Goal: Information Seeking & Learning: Compare options

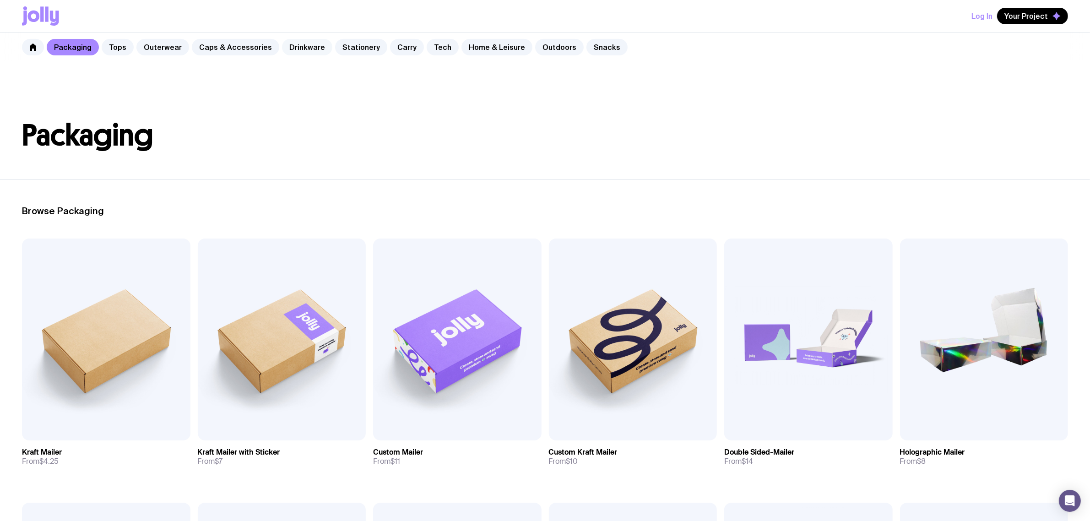
click at [299, 44] on link "Drinkware" at bounding box center [307, 47] width 50 height 16
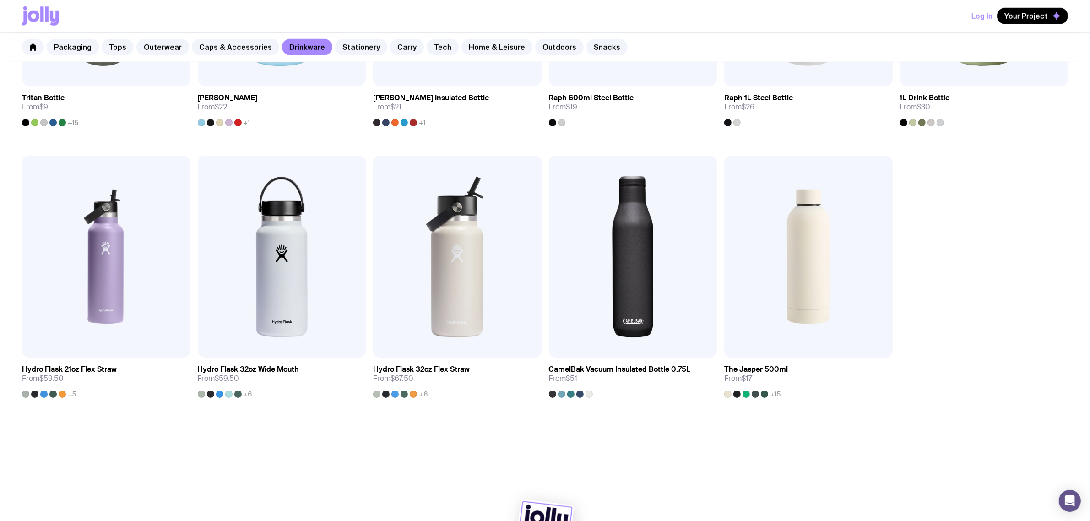
scroll to position [930, 0]
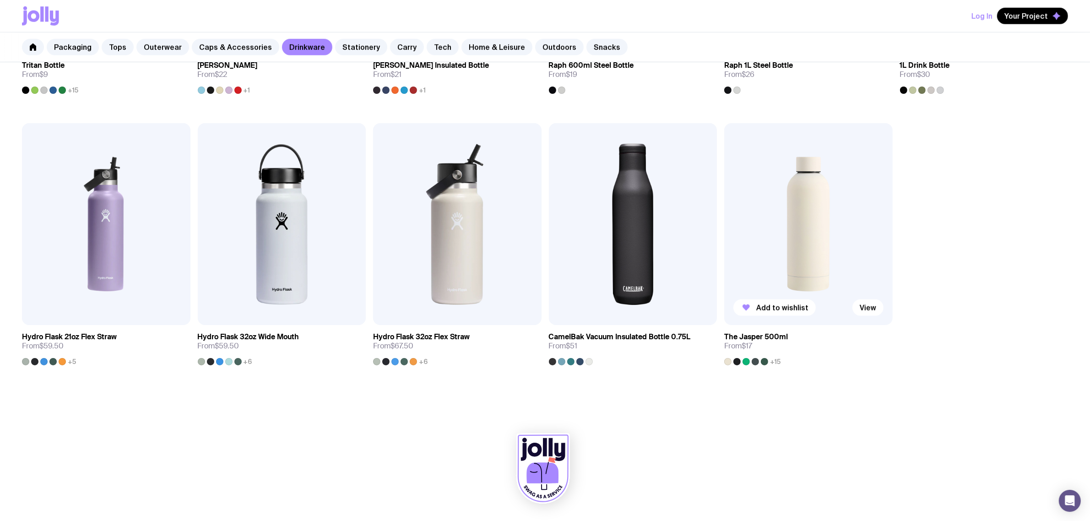
drag, startPoint x: 781, startPoint y: 269, endPoint x: 786, endPoint y: 268, distance: 5.1
click at [781, 268] on img at bounding box center [808, 224] width 168 height 202
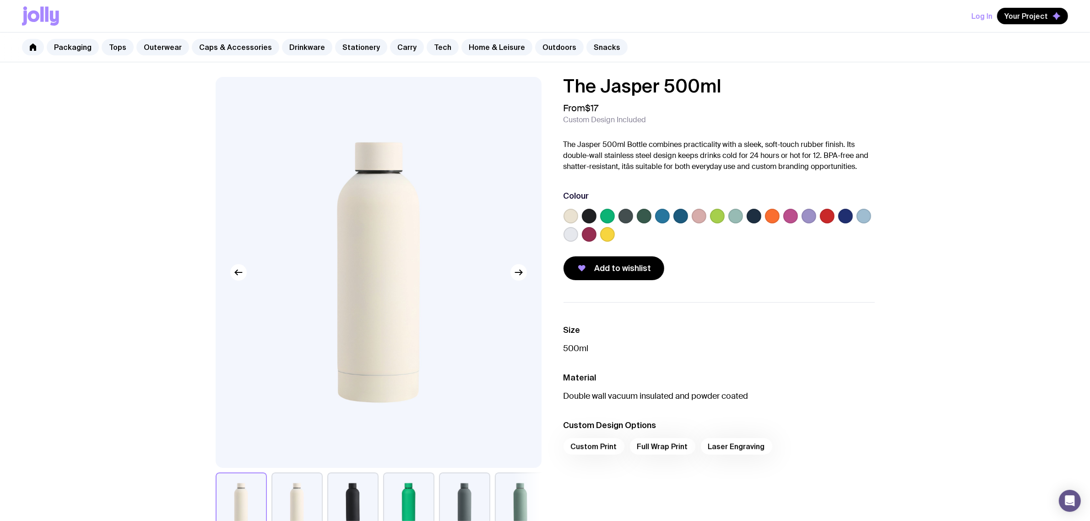
click at [568, 209] on label at bounding box center [571, 216] width 15 height 15
click at [0, 0] on input "radio" at bounding box center [0, 0] width 0 height 0
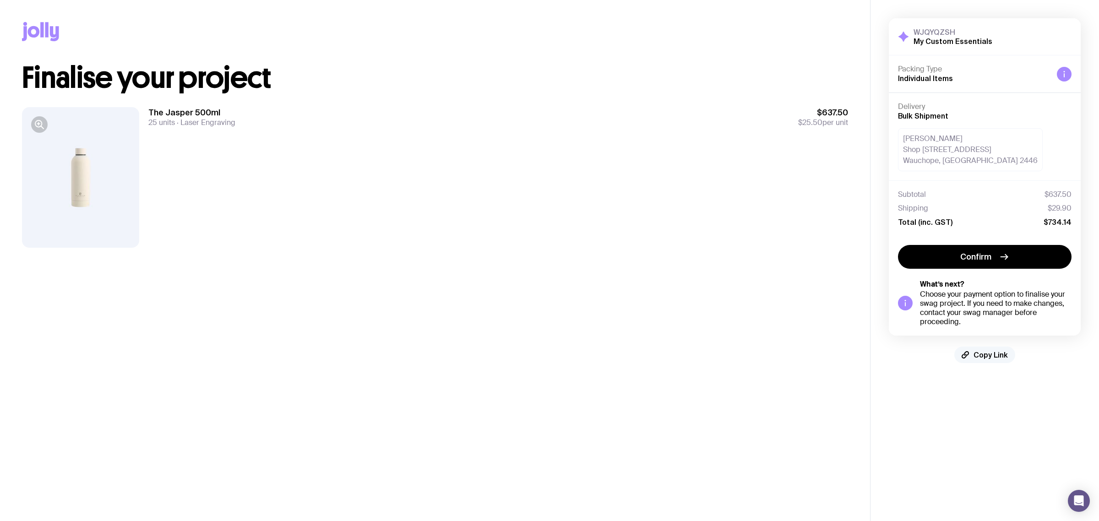
click at [992, 358] on span "Copy Link" at bounding box center [990, 354] width 34 height 9
click at [979, 385] on aside "WJQYQZSH My Custom Essentials Hide Details Packing Type Individual Items Delive…" at bounding box center [984, 260] width 229 height 521
click at [985, 393] on aside "WJQYQZSH My Custom Essentials Hide Details Packing Type Individual Items Delive…" at bounding box center [984, 260] width 229 height 521
click at [984, 353] on span "Copy Link" at bounding box center [990, 354] width 34 height 9
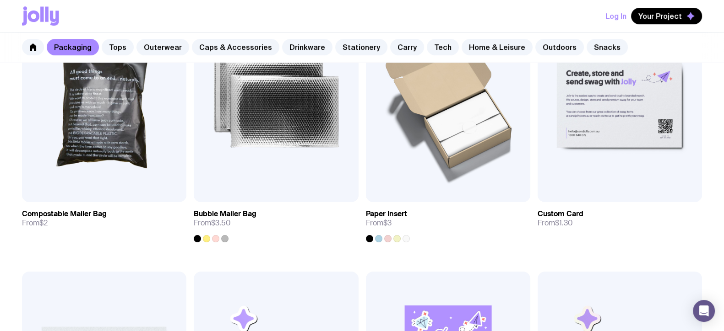
scroll to position [964, 0]
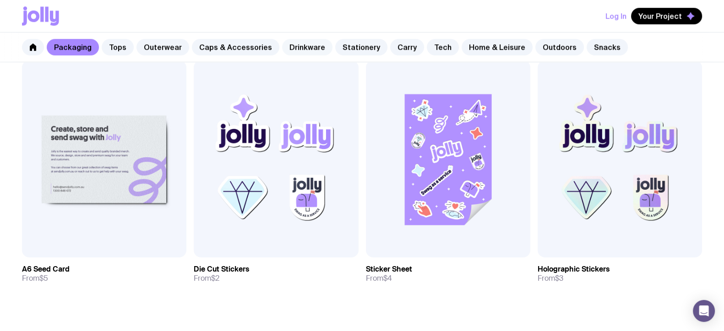
click at [300, 48] on link "Drinkware" at bounding box center [307, 47] width 50 height 16
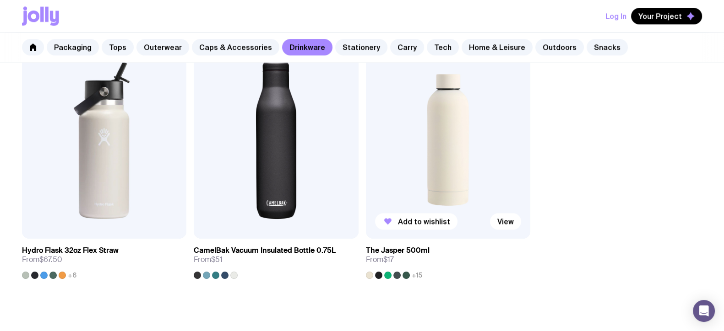
scroll to position [1463, 0]
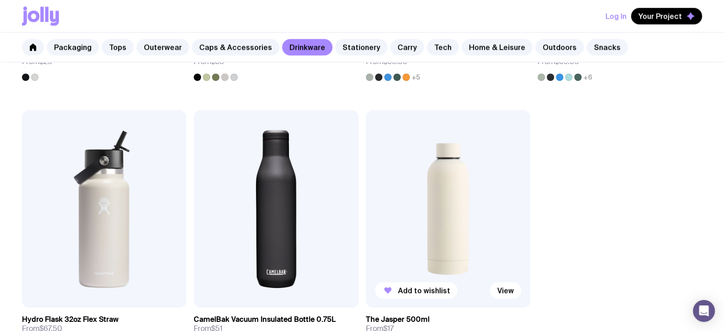
click at [454, 174] on img at bounding box center [448, 208] width 164 height 197
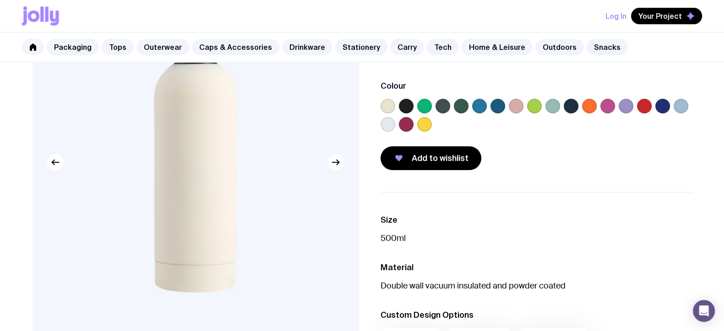
scroll to position [57, 0]
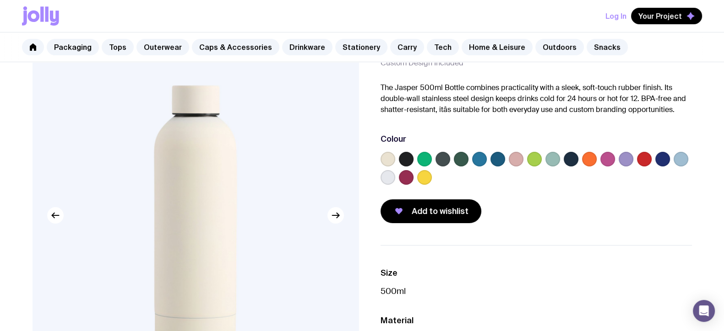
click at [481, 159] on label at bounding box center [479, 159] width 15 height 15
click at [0, 0] on input "radio" at bounding box center [0, 0] width 0 height 0
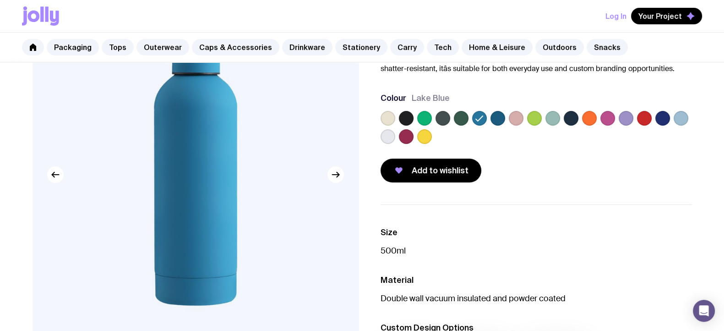
scroll to position [114, 0]
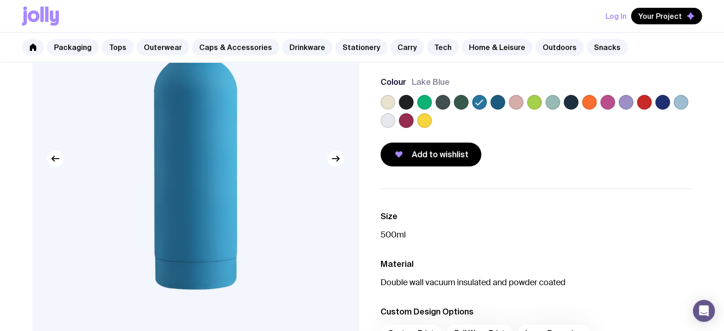
click at [680, 101] on label at bounding box center [681, 102] width 15 height 15
click at [0, 0] on input "radio" at bounding box center [0, 0] width 0 height 0
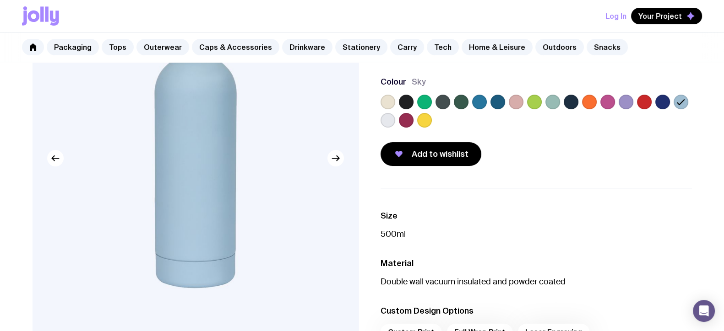
click at [426, 102] on label at bounding box center [424, 102] width 15 height 15
click at [0, 0] on input "radio" at bounding box center [0, 0] width 0 height 0
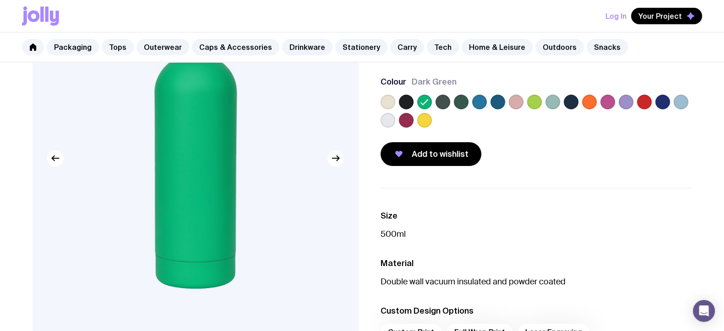
click at [487, 100] on div at bounding box center [535, 113] width 311 height 37
click at [483, 102] on label at bounding box center [479, 102] width 15 height 15
click at [0, 0] on input "radio" at bounding box center [0, 0] width 0 height 0
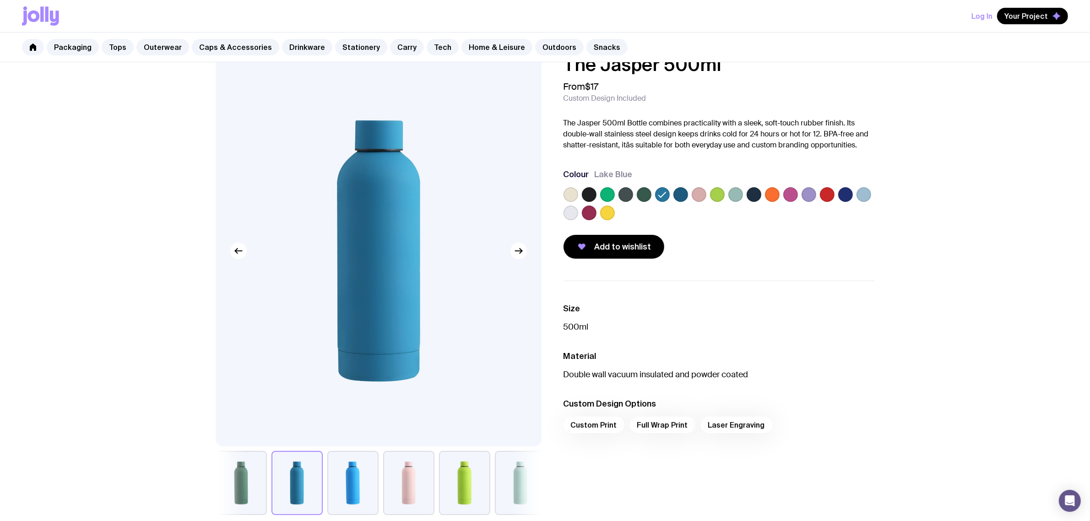
scroll to position [0, 0]
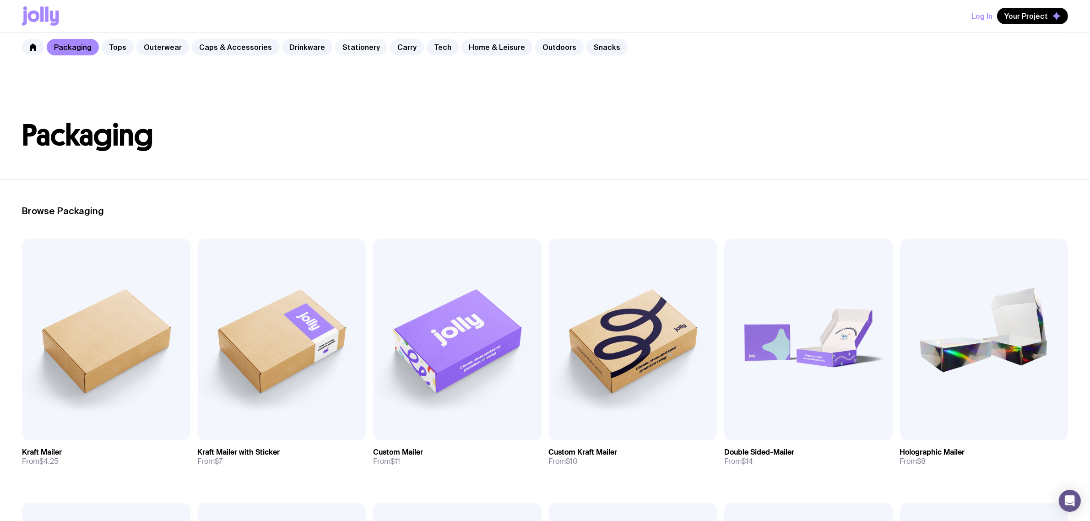
click at [339, 48] on link "Stationery" at bounding box center [361, 47] width 52 height 16
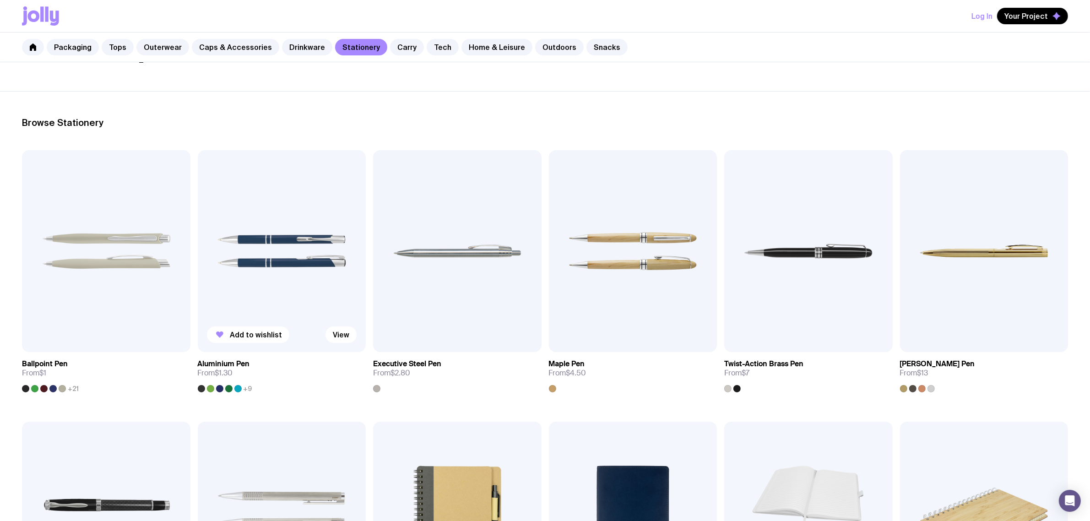
scroll to position [57, 0]
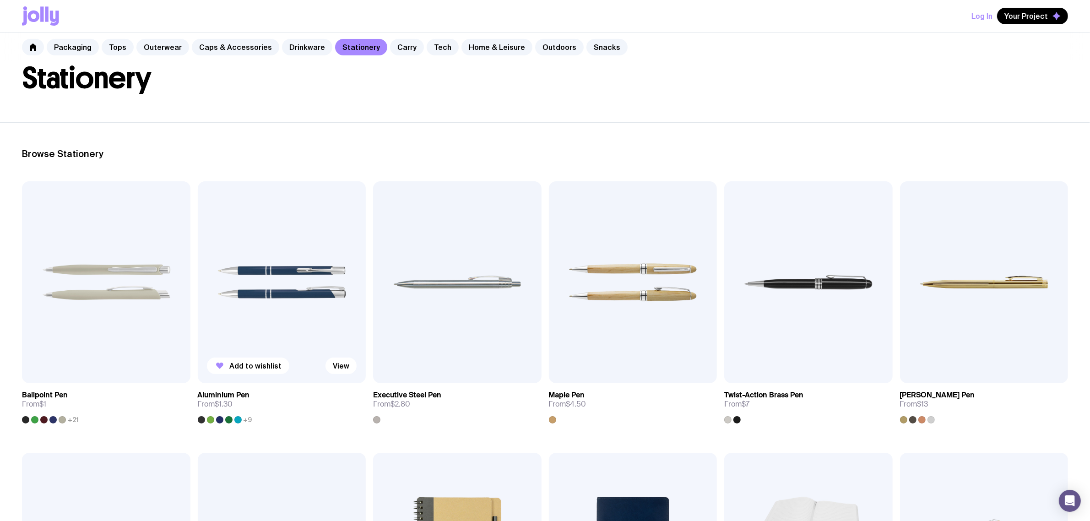
click at [246, 285] on img at bounding box center [282, 282] width 168 height 202
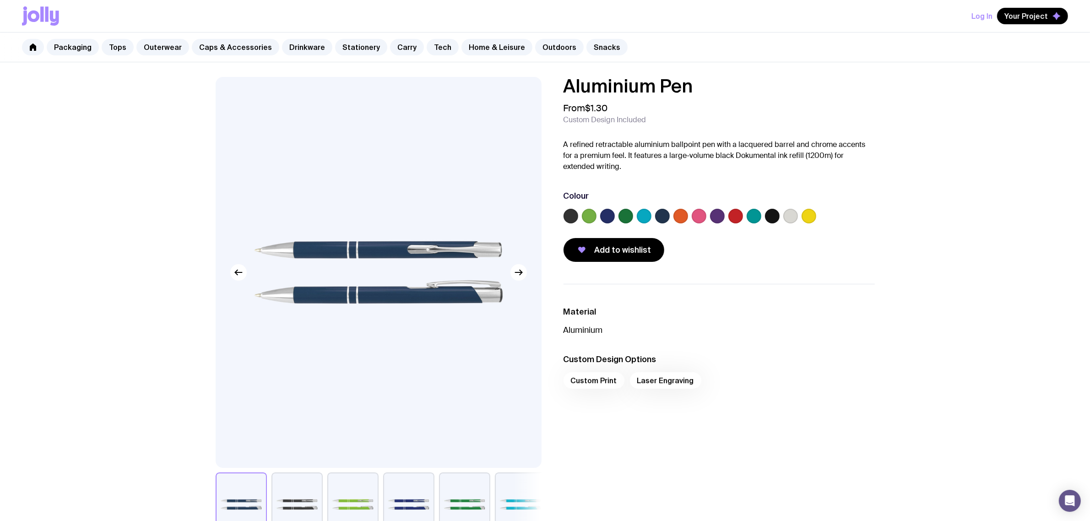
click at [625, 212] on label at bounding box center [626, 216] width 15 height 15
click at [0, 0] on input "radio" at bounding box center [0, 0] width 0 height 0
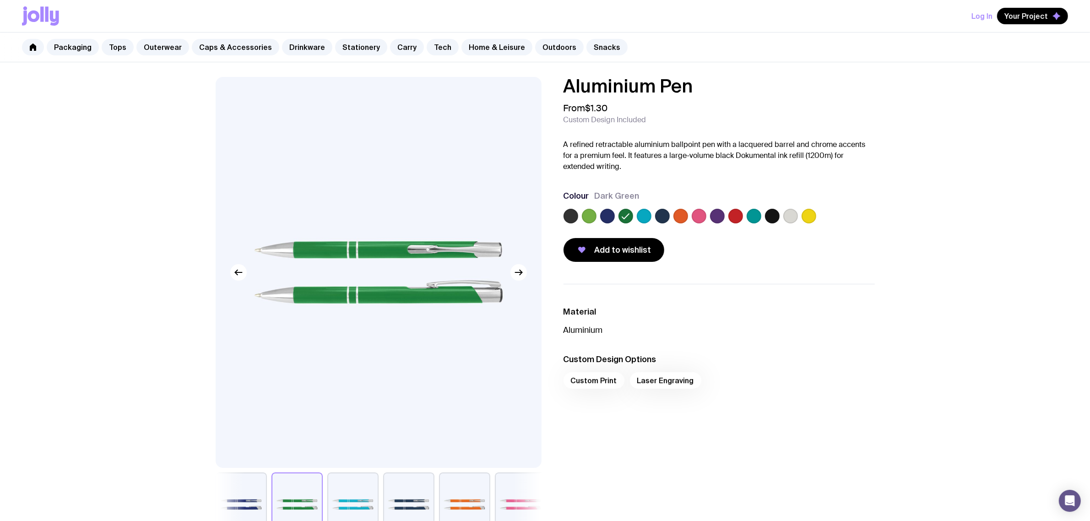
click at [592, 211] on label at bounding box center [589, 216] width 15 height 15
click at [0, 0] on input "radio" at bounding box center [0, 0] width 0 height 0
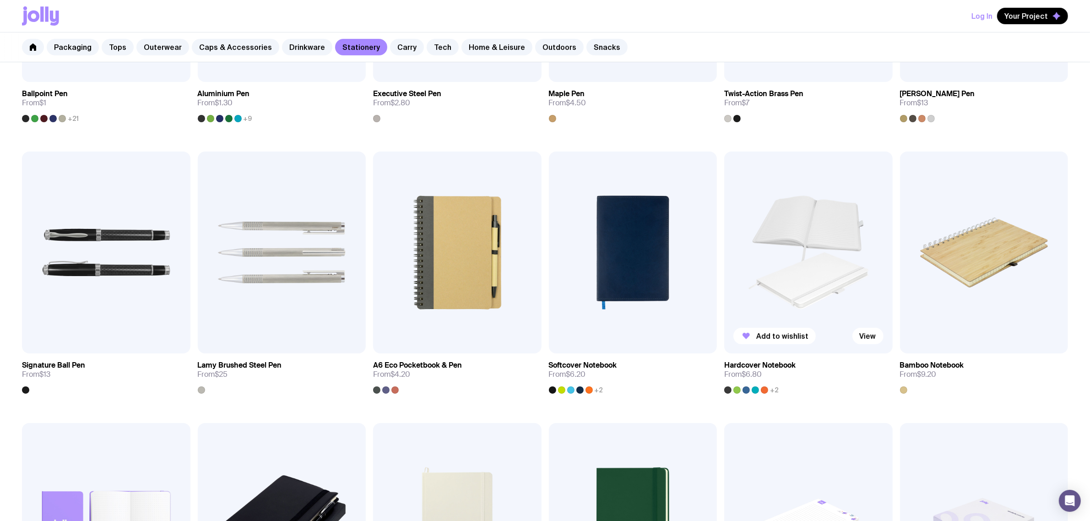
scroll to position [343, 0]
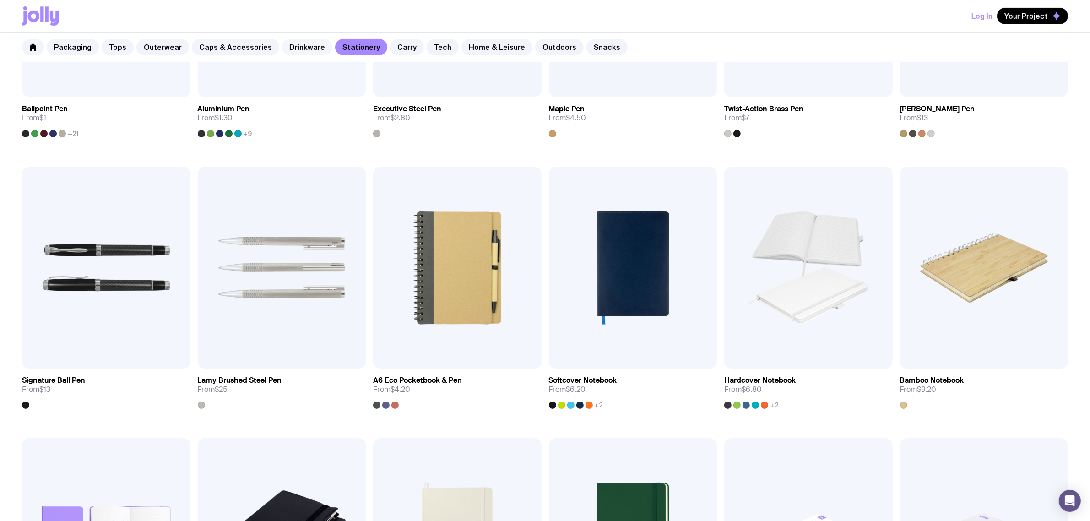
click at [294, 49] on link "Drinkware" at bounding box center [307, 47] width 50 height 16
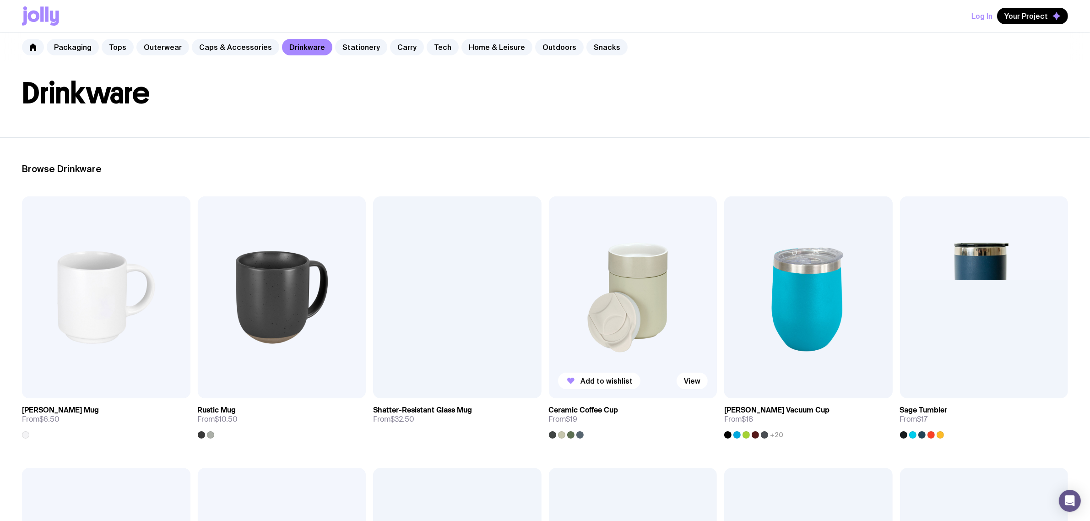
scroll to position [114, 0]
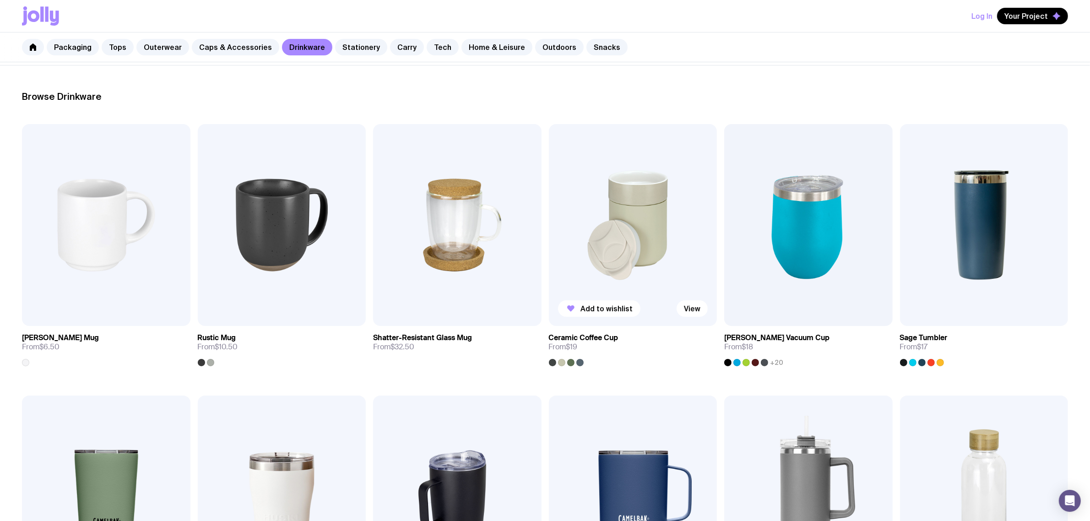
click at [623, 216] on img at bounding box center [633, 225] width 168 height 202
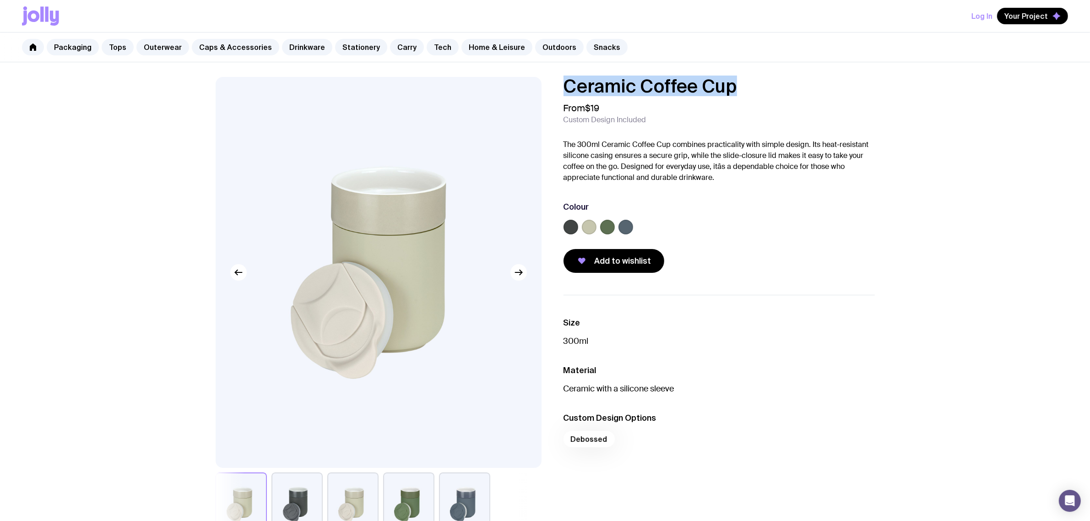
drag, startPoint x: 736, startPoint y: 88, endPoint x: 505, endPoint y: 87, distance: 230.8
click at [505, 87] on div "Ceramic Coffee Cup From $19 Custom Design Included The 300ml Ceramic Coffee Cup…" at bounding box center [545, 307] width 703 height 460
copy h1 "Ceramic Coffee Cup"
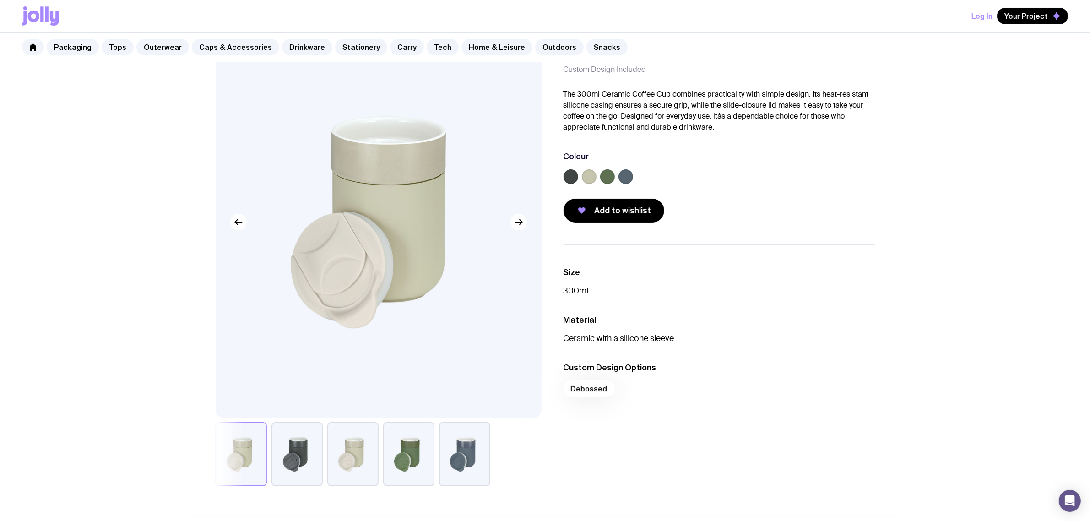
scroll to position [114, 0]
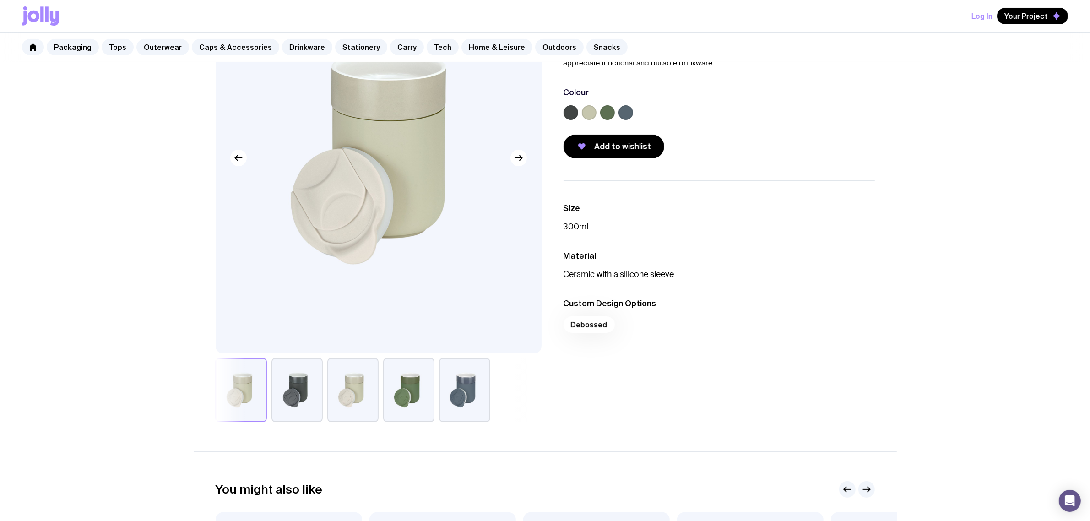
click at [353, 379] on button "button" at bounding box center [352, 390] width 51 height 64
click at [263, 384] on button "button" at bounding box center [241, 390] width 51 height 64
click at [593, 112] on label at bounding box center [589, 112] width 15 height 15
click at [0, 0] on input "radio" at bounding box center [0, 0] width 0 height 0
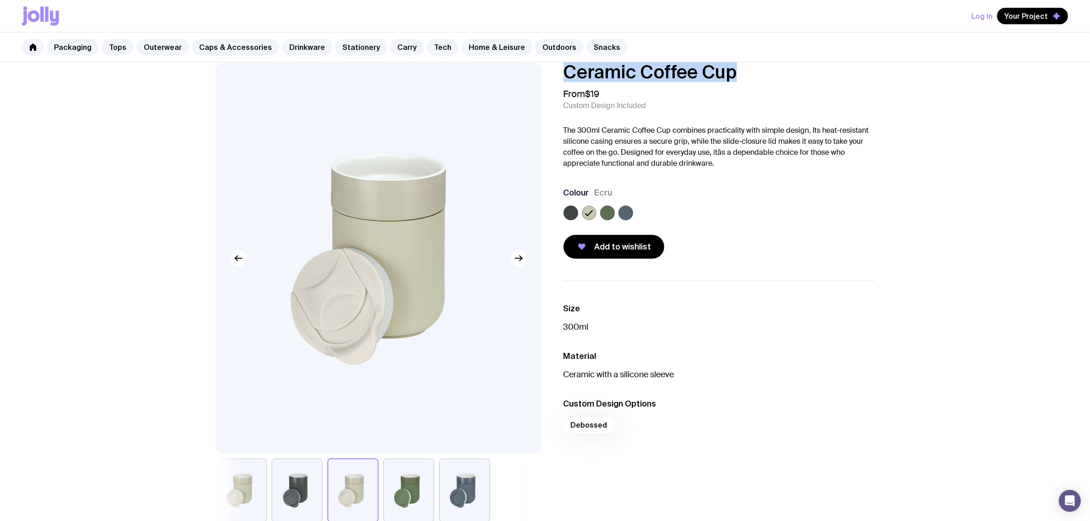
scroll to position [0, 0]
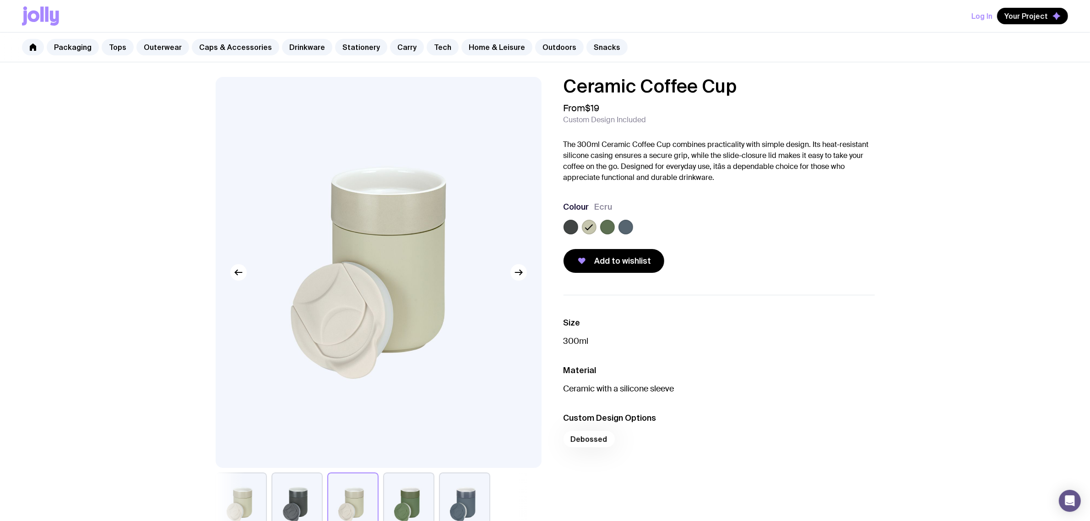
click at [616, 224] on div at bounding box center [719, 229] width 311 height 18
click at [250, 504] on button "button" at bounding box center [241, 505] width 51 height 64
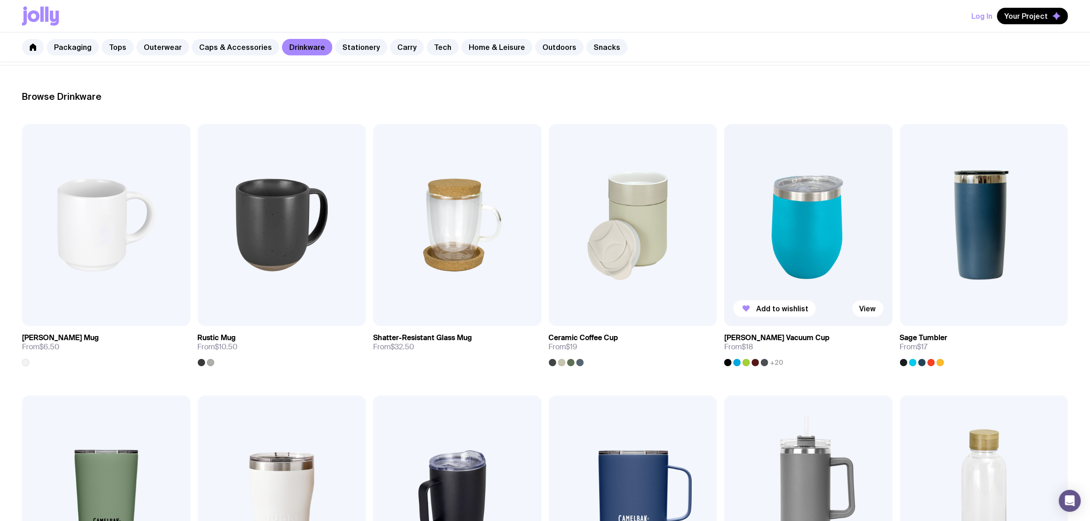
click at [800, 216] on img at bounding box center [808, 225] width 168 height 202
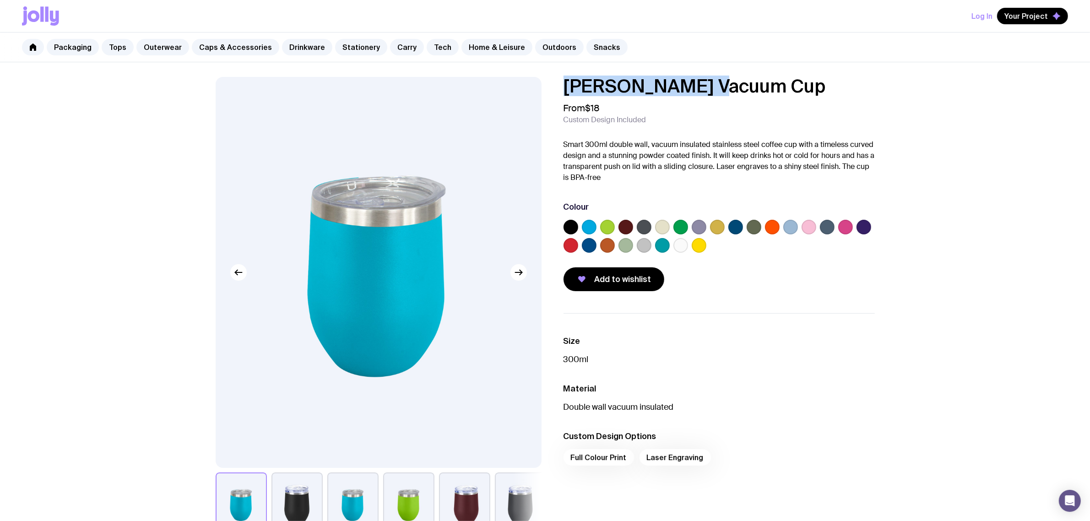
drag, startPoint x: 687, startPoint y: 96, endPoint x: 536, endPoint y: 86, distance: 151.5
click at [536, 86] on div "Luna Vacuum Cup From $18 Custom Design Included Smart 300ml double wall, vacuum…" at bounding box center [545, 307] width 703 height 460
copy h1 "[PERSON_NAME] Vacuum Cup"
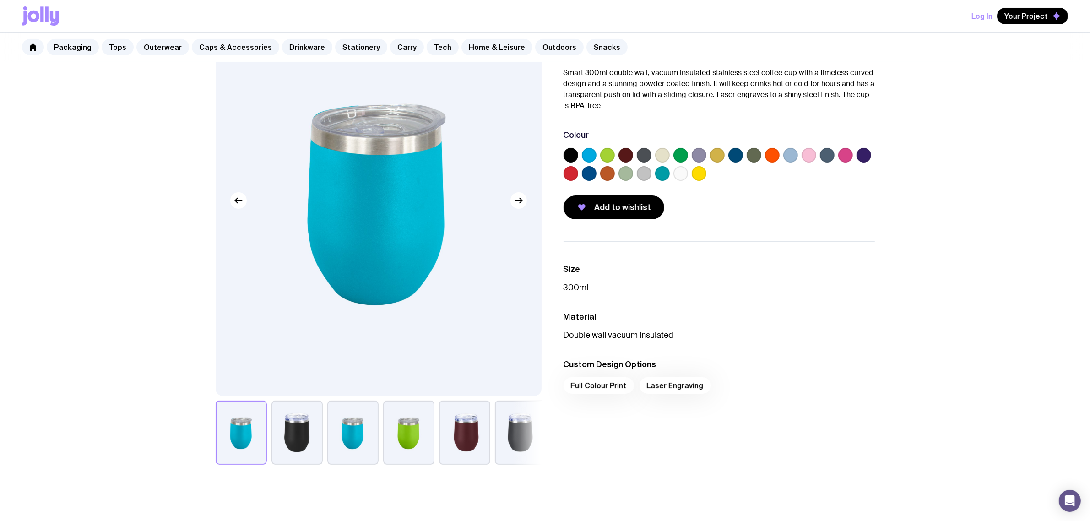
scroll to position [114, 0]
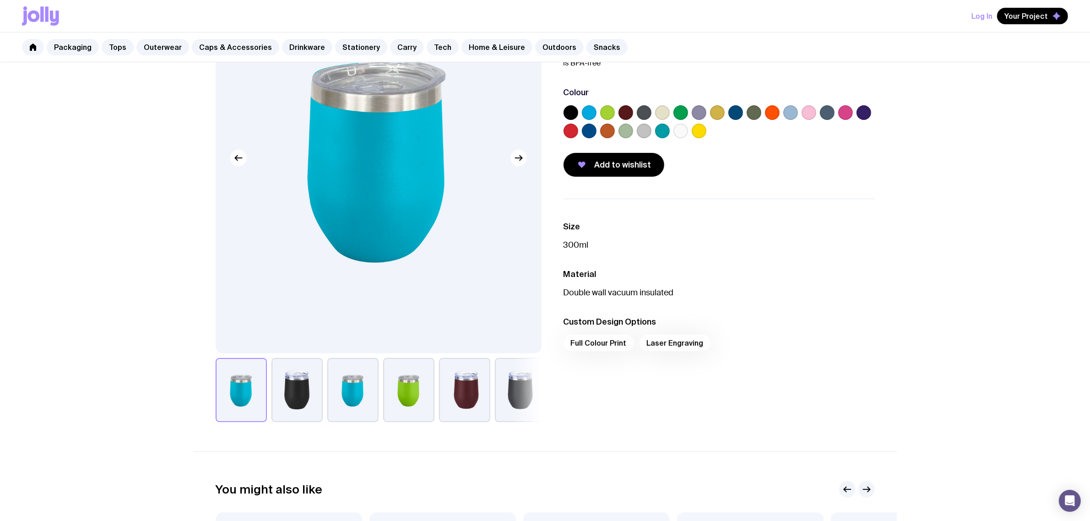
click at [523, 404] on button "button" at bounding box center [520, 390] width 51 height 64
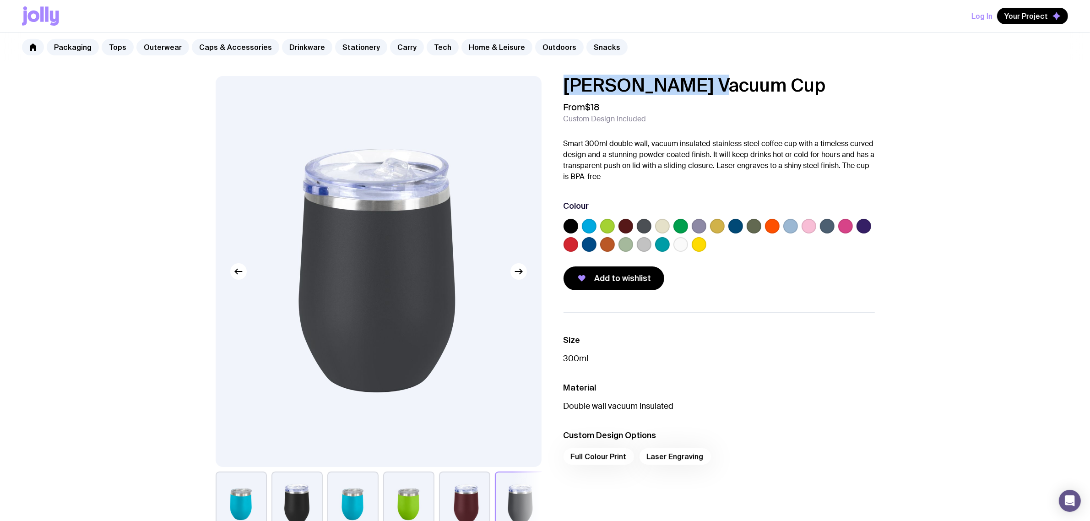
scroll to position [0, 0]
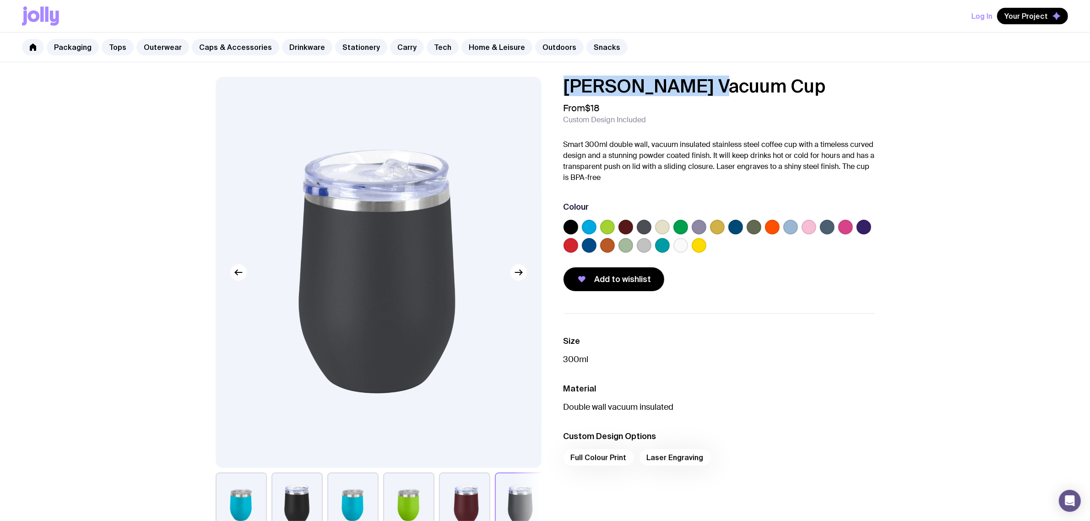
click at [347, 496] on button "button" at bounding box center [352, 505] width 51 height 64
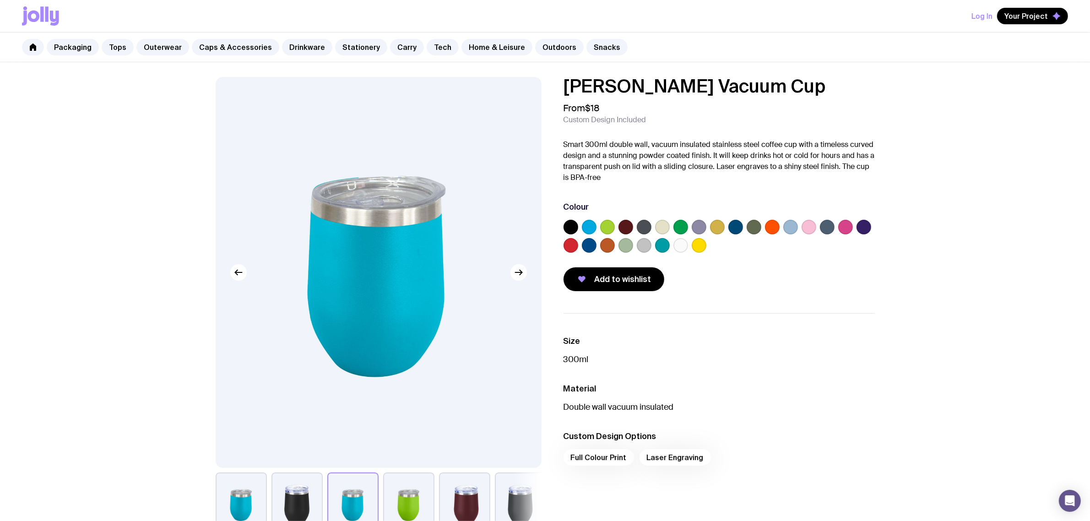
click at [600, 220] on div at bounding box center [607, 227] width 15 height 15
click at [587, 225] on label at bounding box center [589, 227] width 15 height 15
click at [0, 0] on input "radio" at bounding box center [0, 0] width 0 height 0
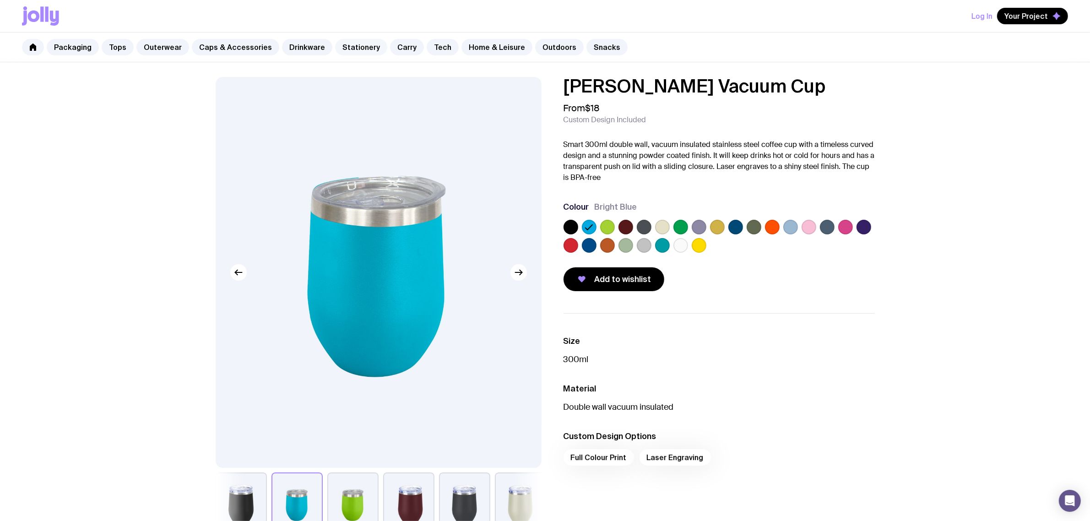
click at [352, 47] on link "Stationery" at bounding box center [361, 47] width 52 height 16
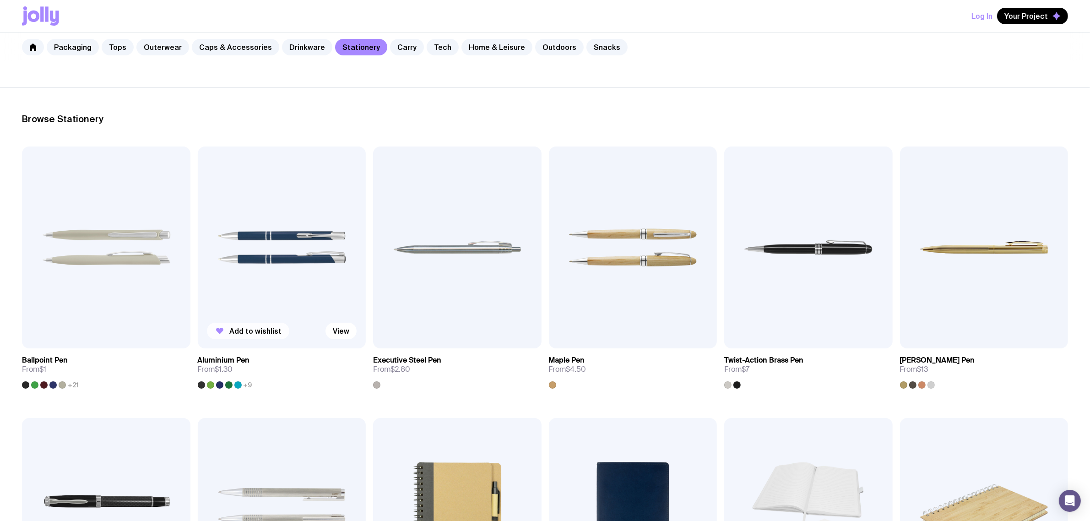
scroll to position [114, 0]
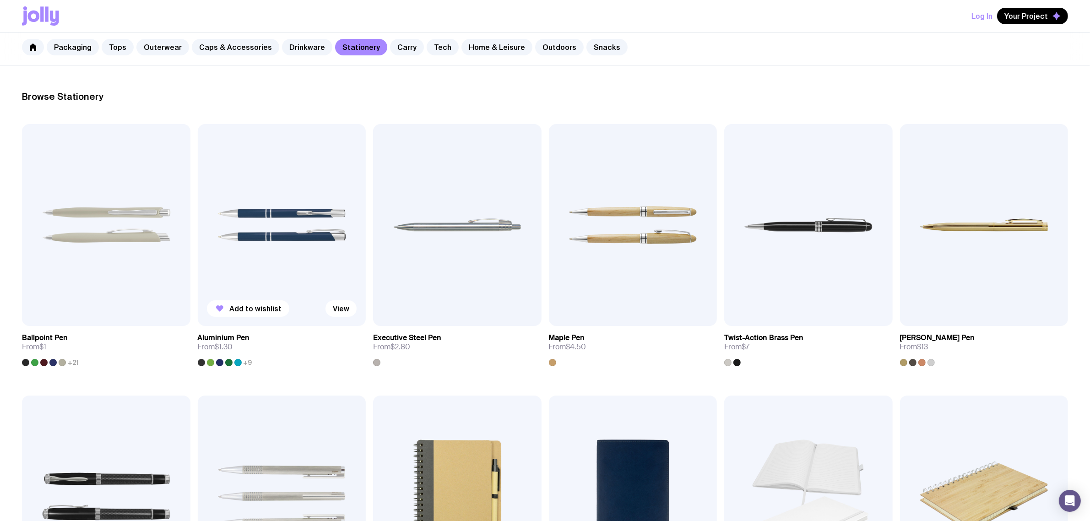
click at [273, 250] on img at bounding box center [282, 225] width 168 height 202
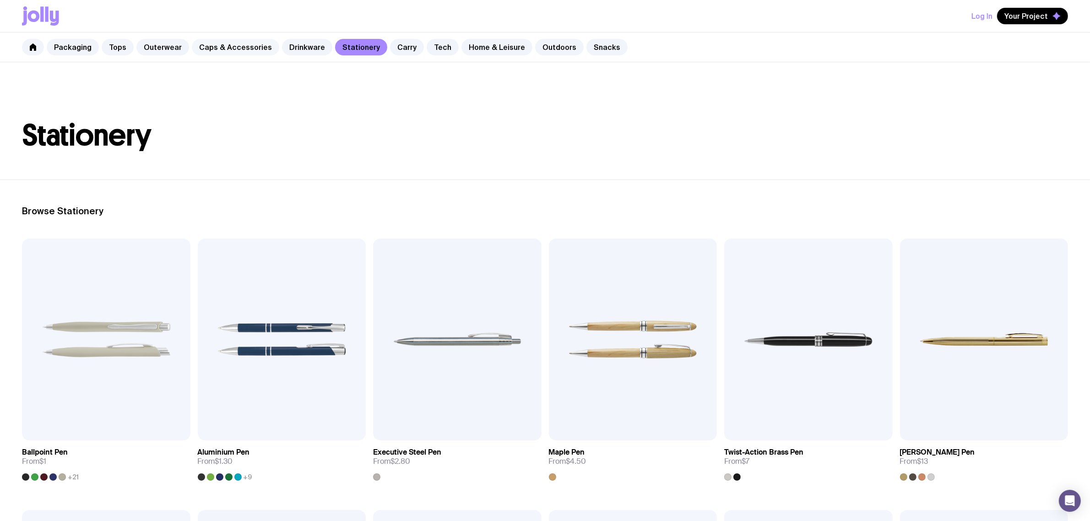
click at [225, 42] on link "Caps & Accessories" at bounding box center [235, 47] width 87 height 16
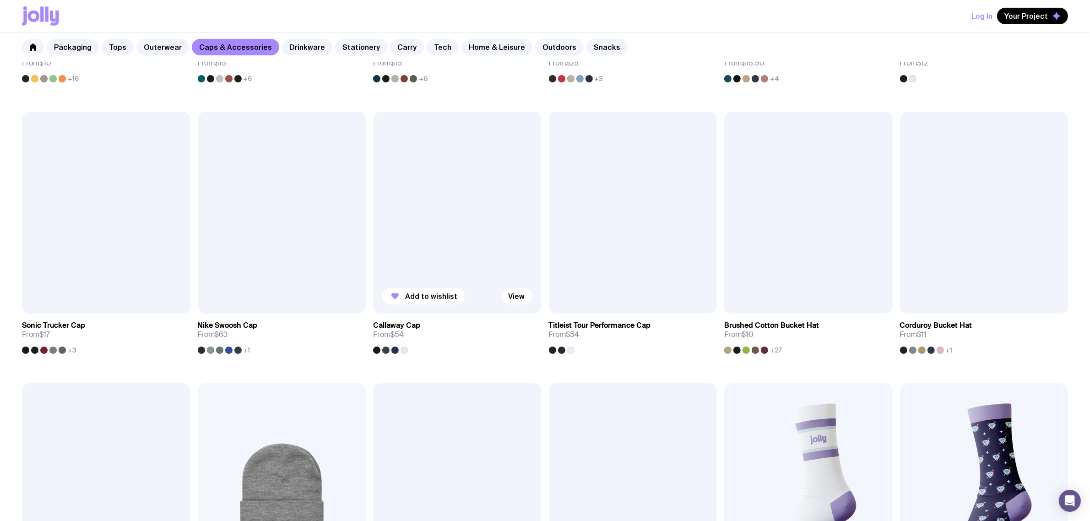
scroll to position [229, 0]
